Goal: Task Accomplishment & Management: Use online tool/utility

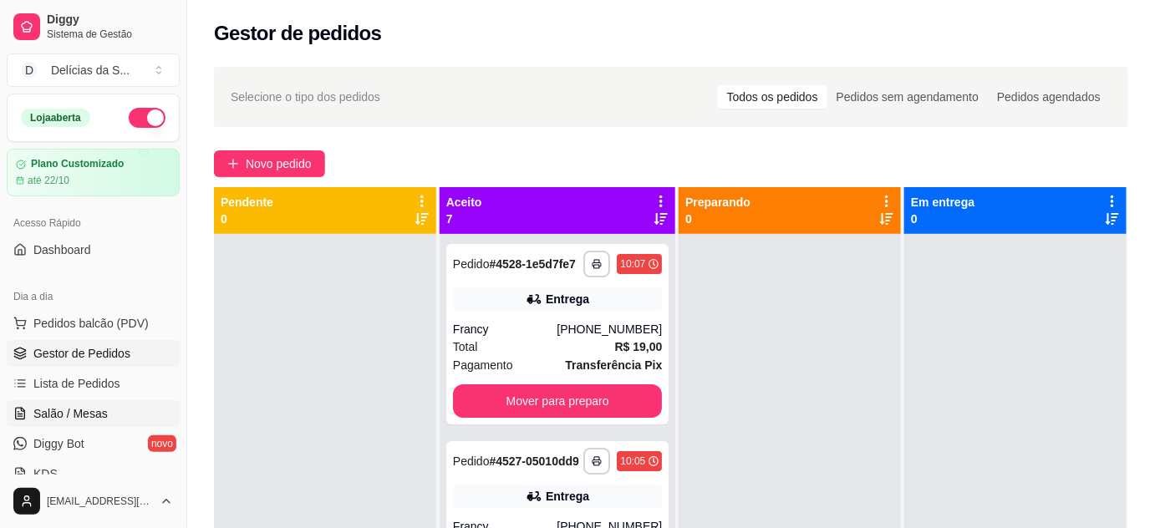
click at [55, 410] on span "Salão / Mesas" at bounding box center [70, 413] width 74 height 17
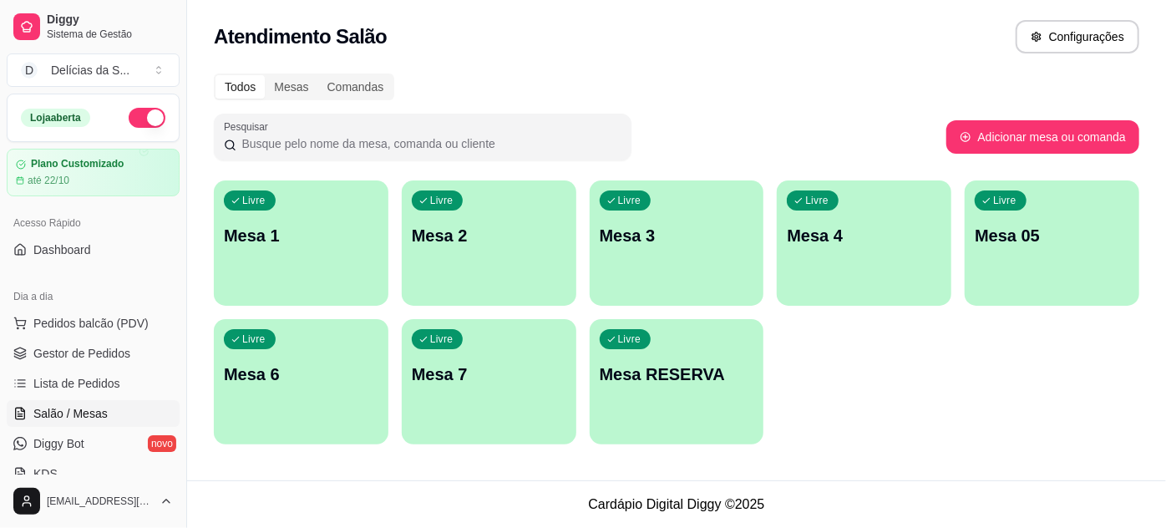
click at [634, 389] on div "Livre Mesa RESERVA" at bounding box center [677, 371] width 175 height 105
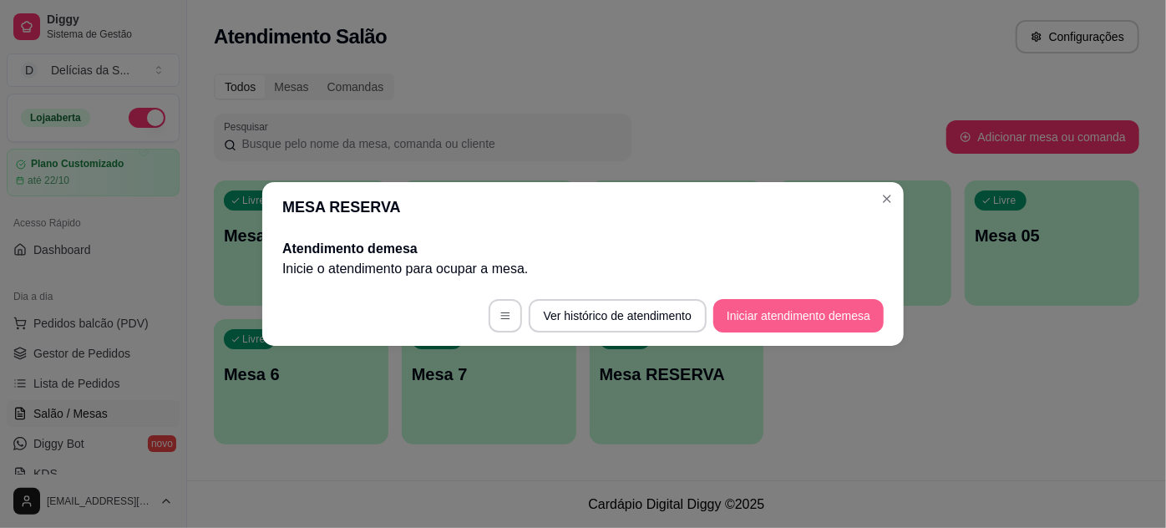
click at [762, 312] on button "Iniciar atendimento de mesa" at bounding box center [798, 315] width 170 height 33
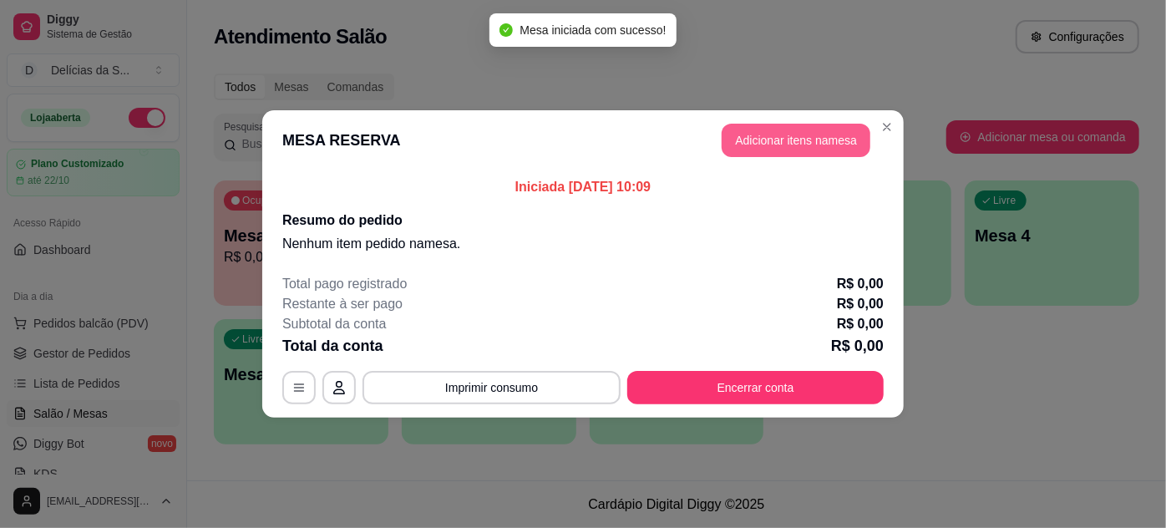
click at [810, 141] on button "Adicionar itens na mesa" at bounding box center [796, 140] width 149 height 33
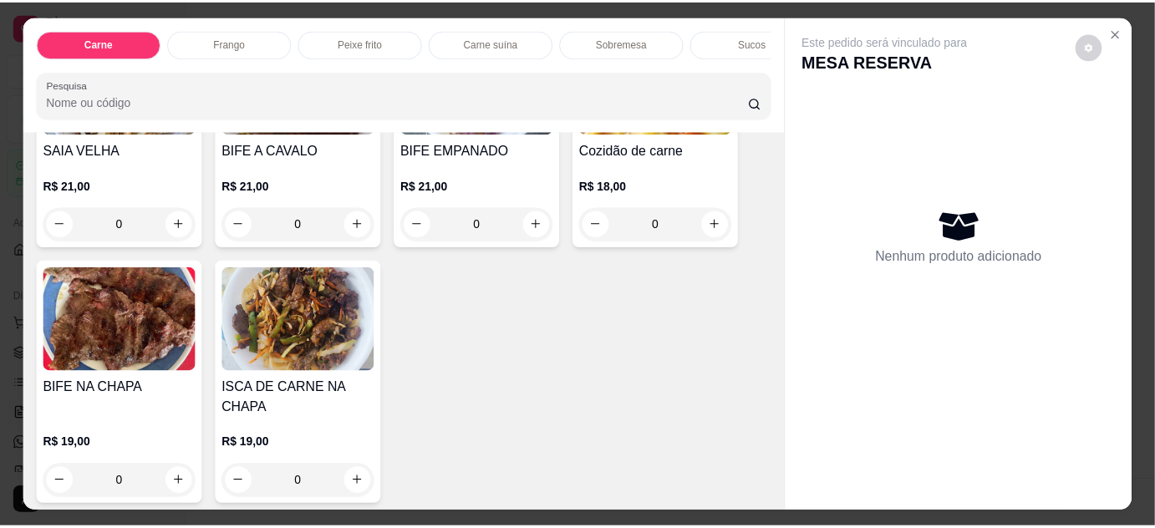
scroll to position [303, 0]
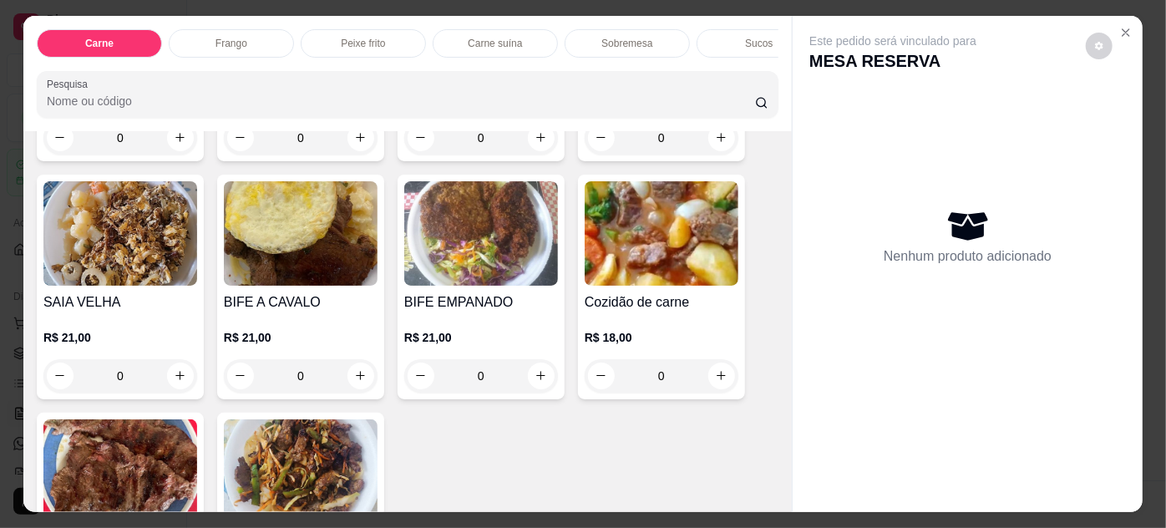
click at [648, 245] on img at bounding box center [662, 233] width 154 height 104
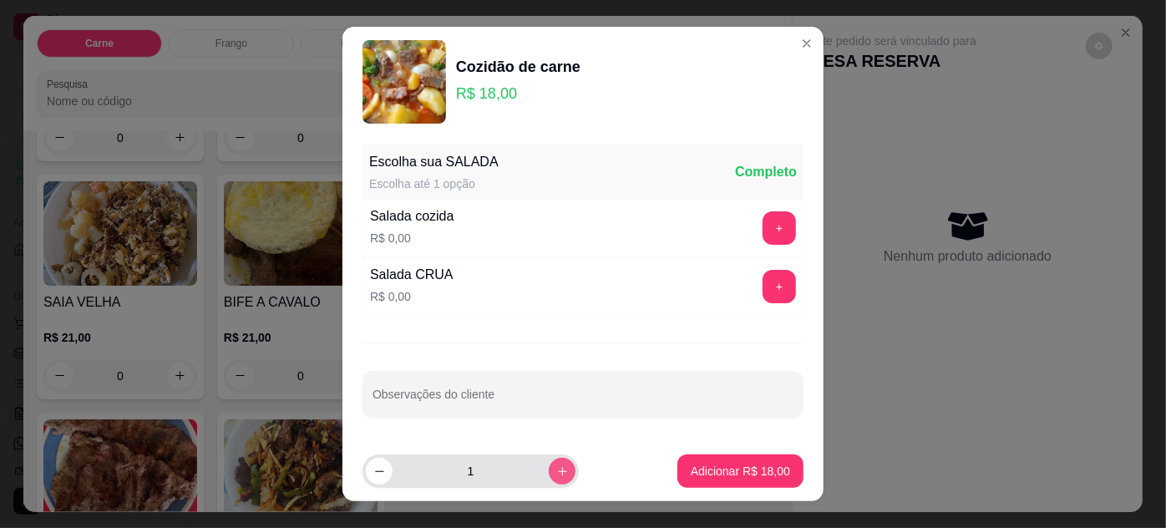
click at [556, 469] on icon "increase-product-quantity" at bounding box center [562, 471] width 13 height 13
type input "2"
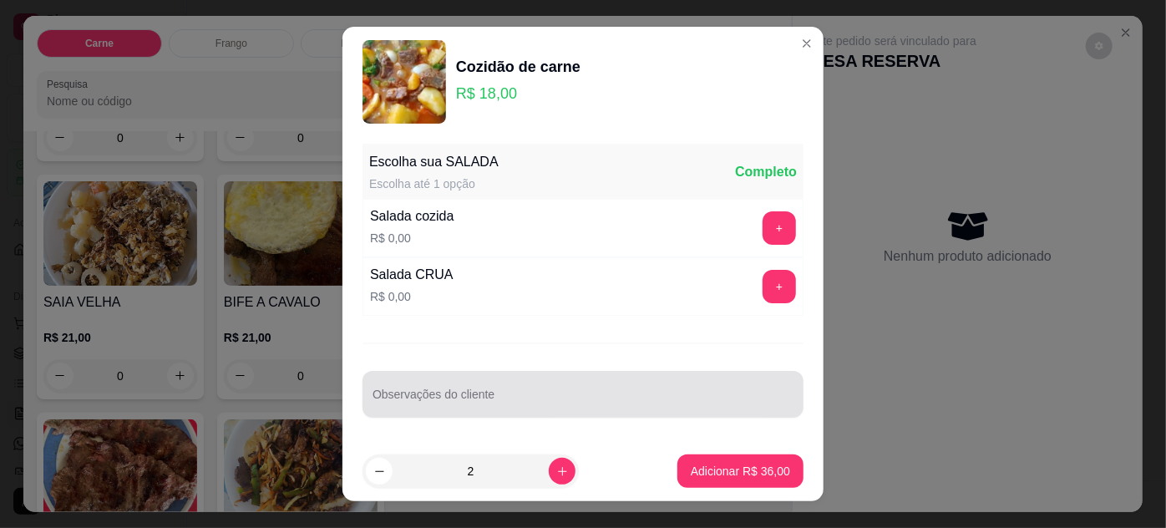
click at [708, 396] on input "Observações do cliente" at bounding box center [583, 401] width 421 height 17
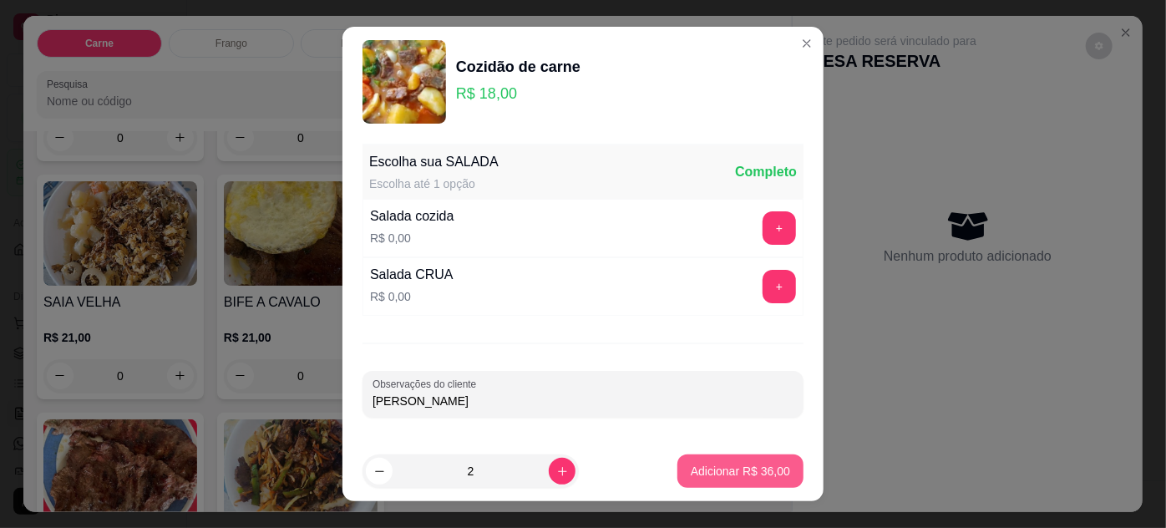
type input "[PERSON_NAME]"
click at [753, 473] on p "Adicionar R$ 36,00" at bounding box center [741, 471] width 97 height 16
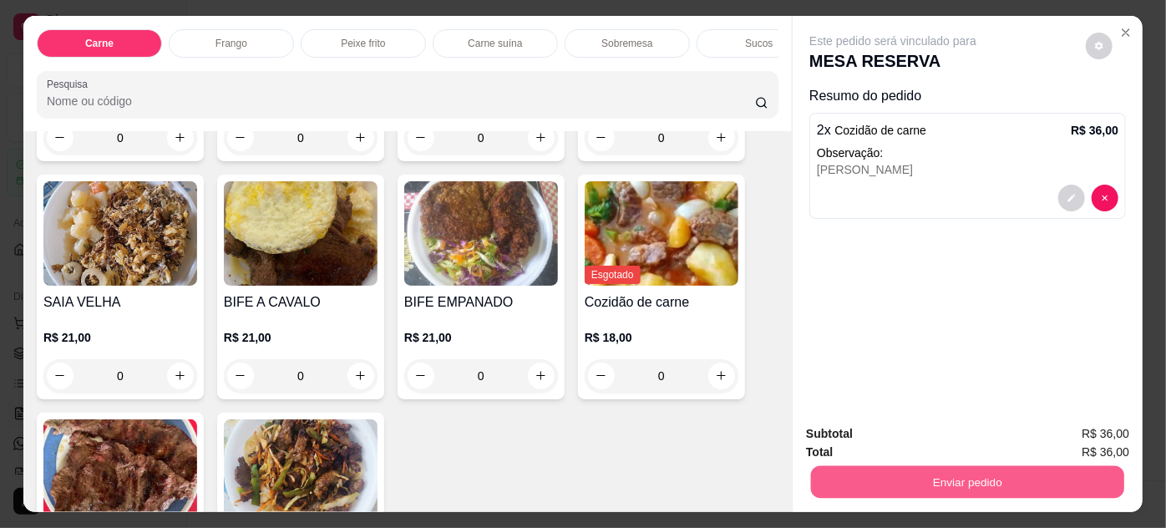
click at [926, 477] on button "Enviar pedido" at bounding box center [967, 482] width 313 height 33
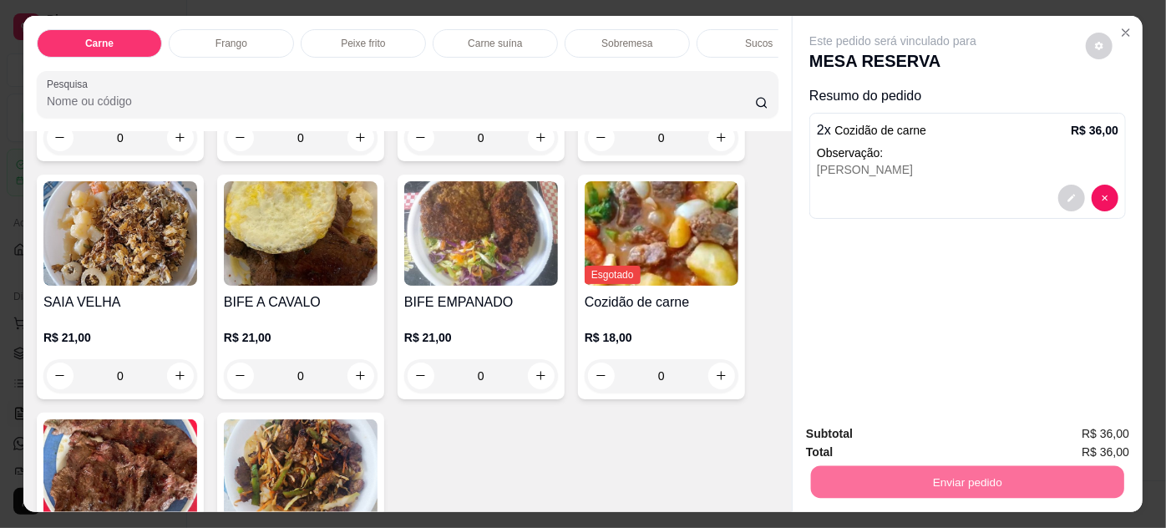
click at [1083, 429] on button "Enviar pedido" at bounding box center [1086, 435] width 94 height 32
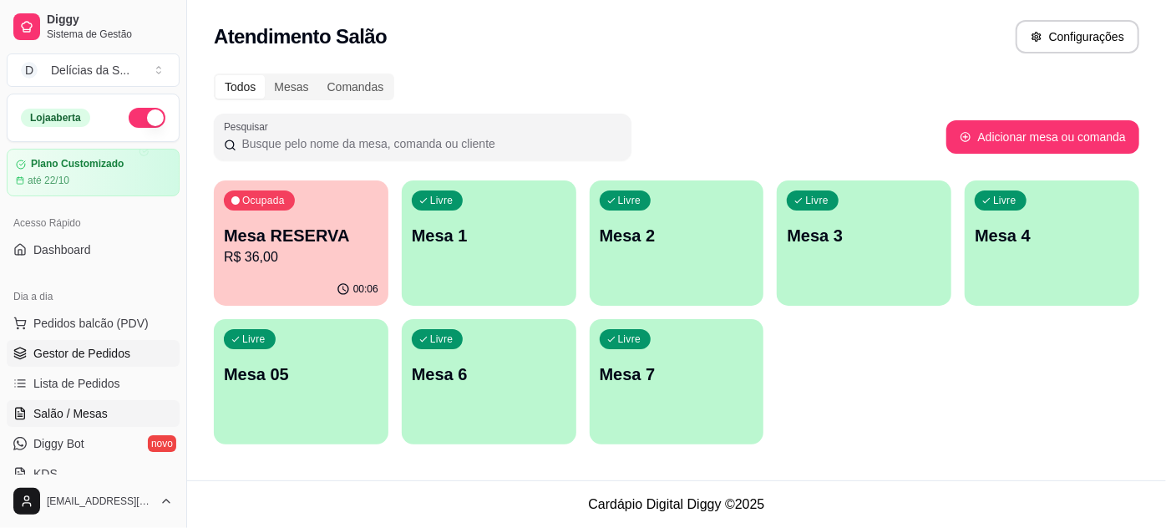
click at [98, 350] on span "Gestor de Pedidos" at bounding box center [81, 353] width 97 height 17
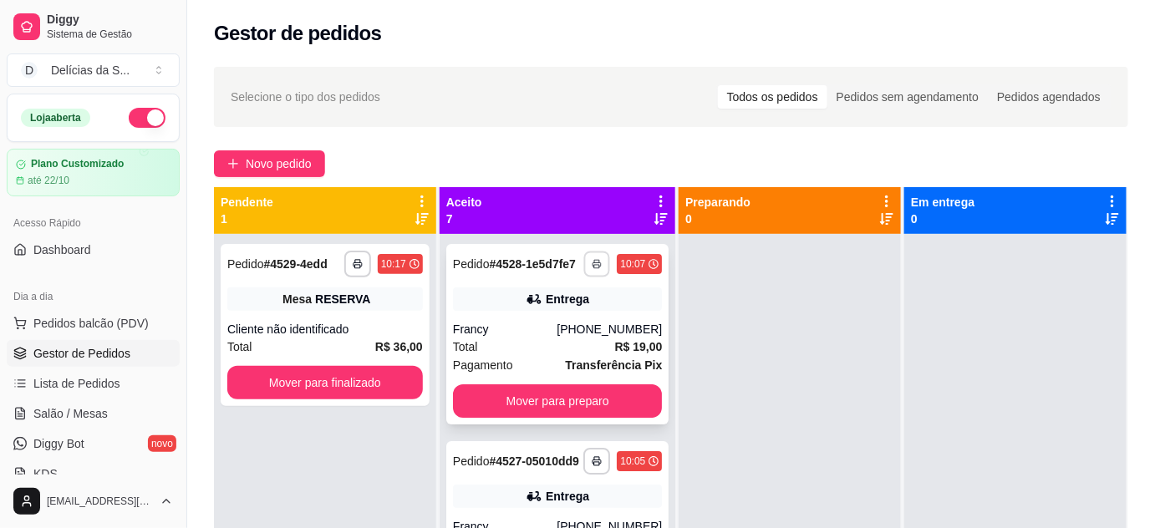
click at [591, 269] on icon "button" at bounding box center [596, 264] width 10 height 10
click at [548, 333] on button "Impressora" at bounding box center [530, 329] width 121 height 27
click at [594, 268] on rect "button" at bounding box center [596, 266] width 5 height 3
click at [543, 333] on button "Impressora" at bounding box center [530, 329] width 117 height 26
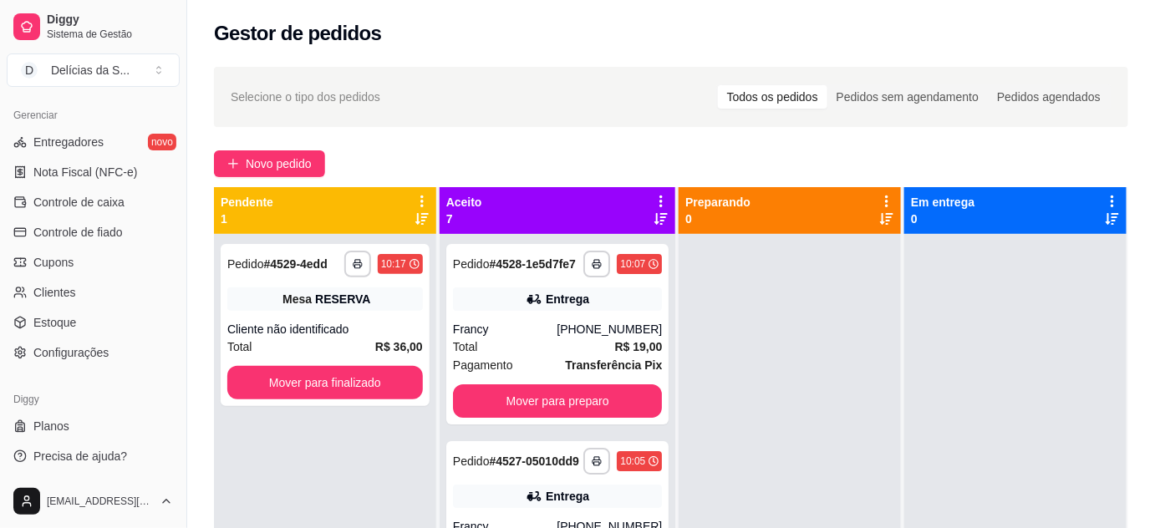
scroll to position [151, 0]
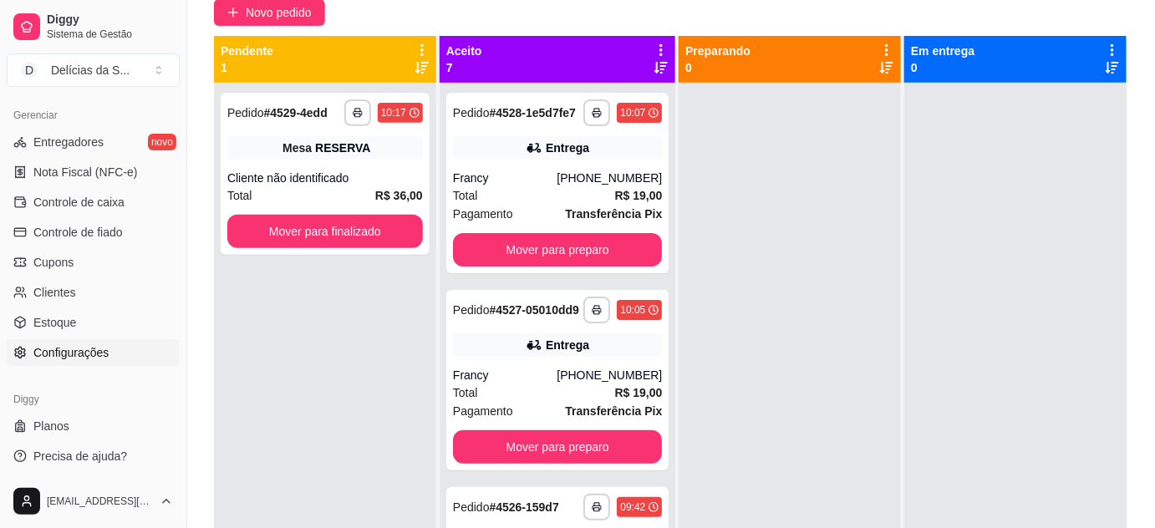
click at [94, 347] on span "Configurações" at bounding box center [70, 352] width 75 height 17
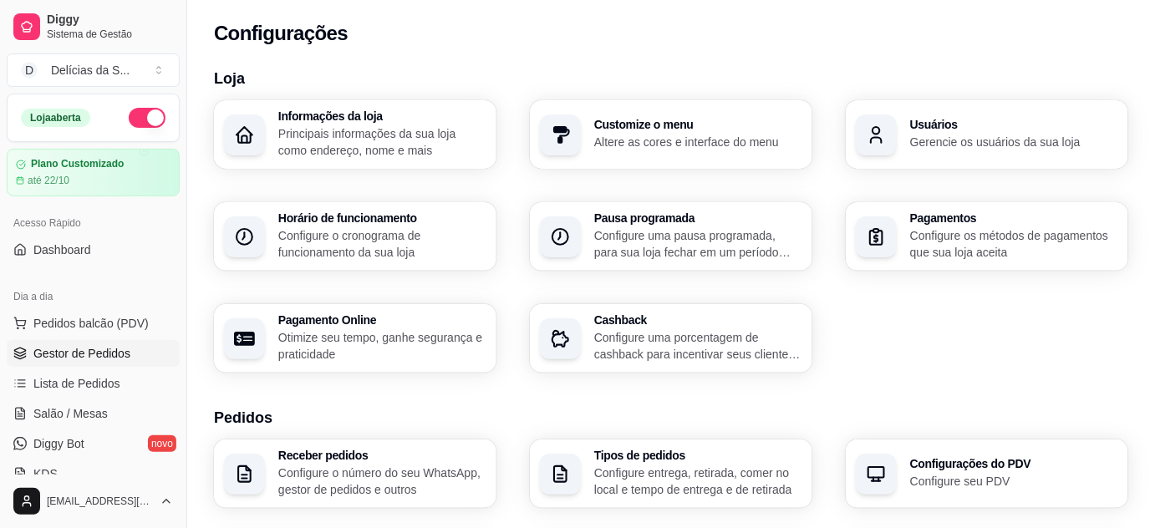
click at [95, 349] on span "Gestor de Pedidos" at bounding box center [81, 353] width 97 height 17
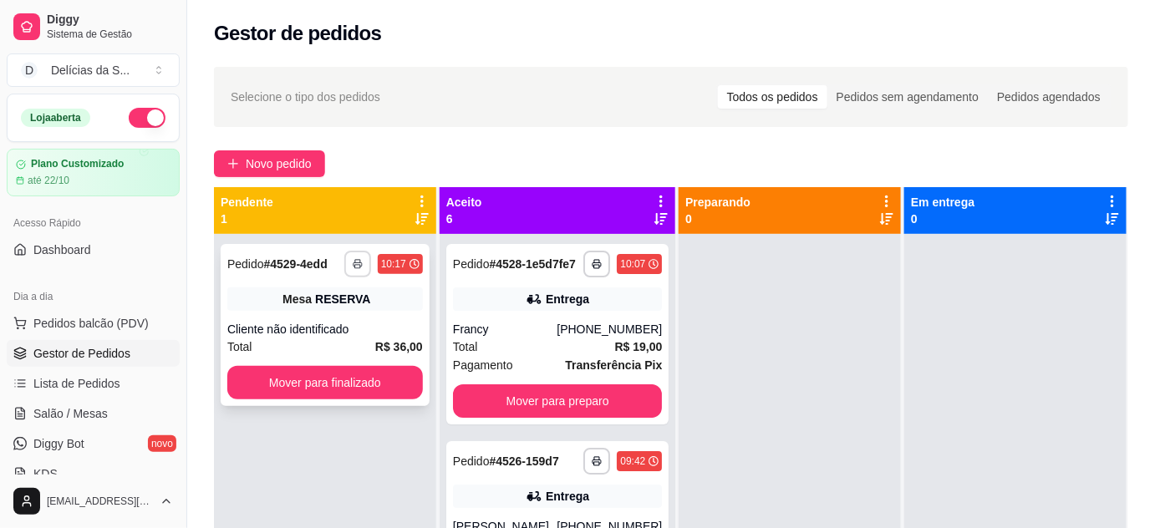
click at [356, 268] on button "button" at bounding box center [357, 264] width 27 height 27
click at [322, 324] on button "Impressora" at bounding box center [316, 322] width 117 height 26
